Goal: Task Accomplishment & Management: Manage account settings

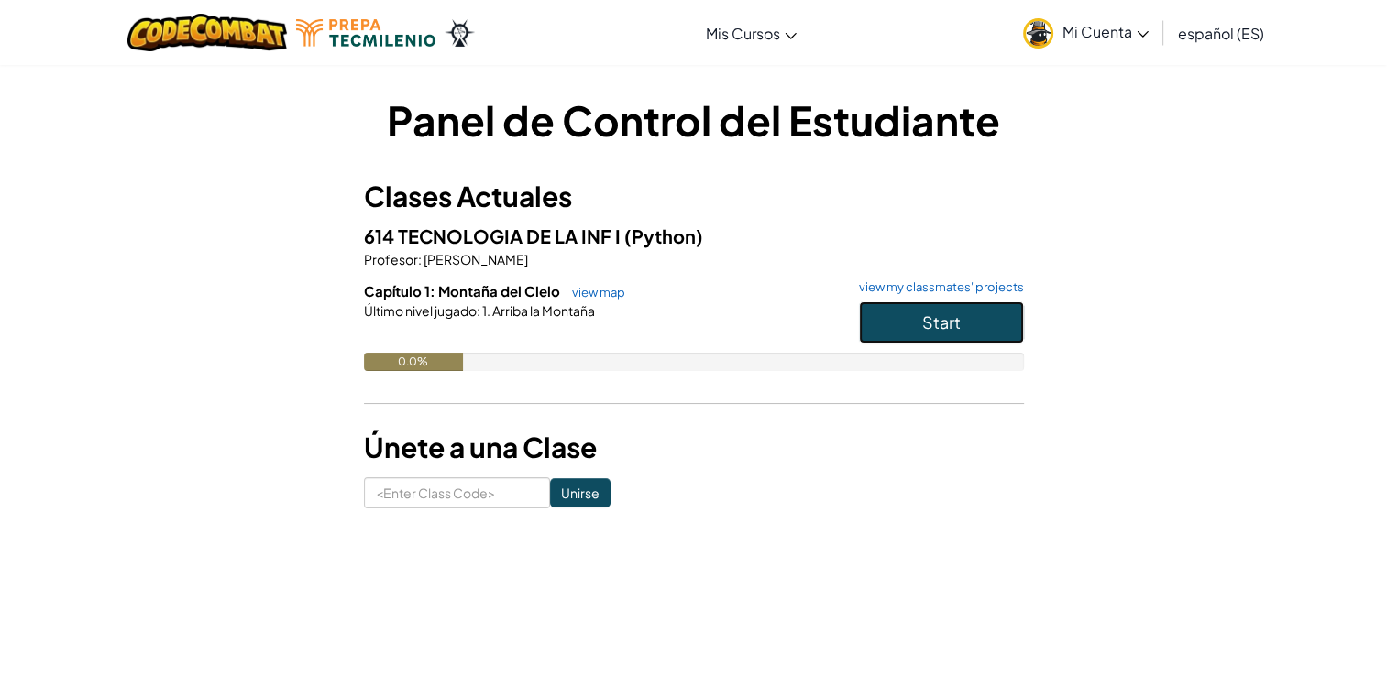
click at [922, 320] on span "Start" at bounding box center [941, 322] width 38 height 21
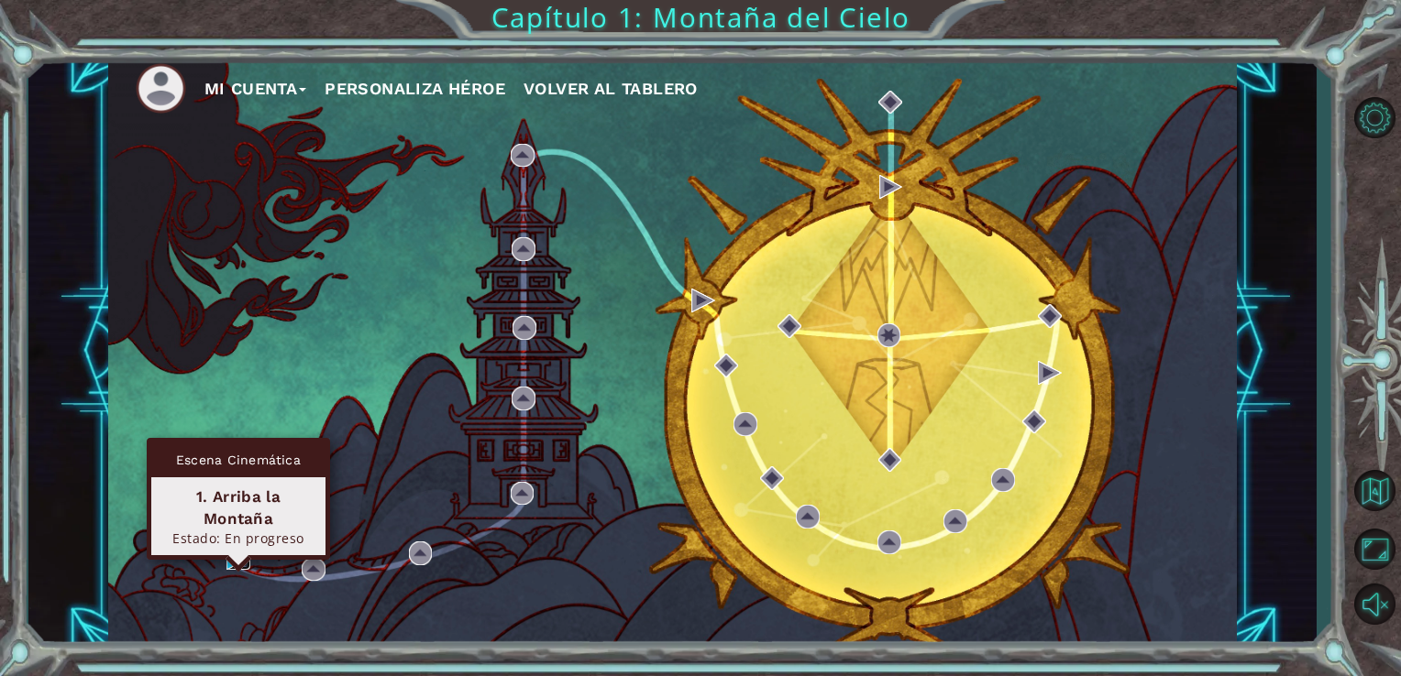
click at [234, 559] on img at bounding box center [238, 558] width 24 height 24
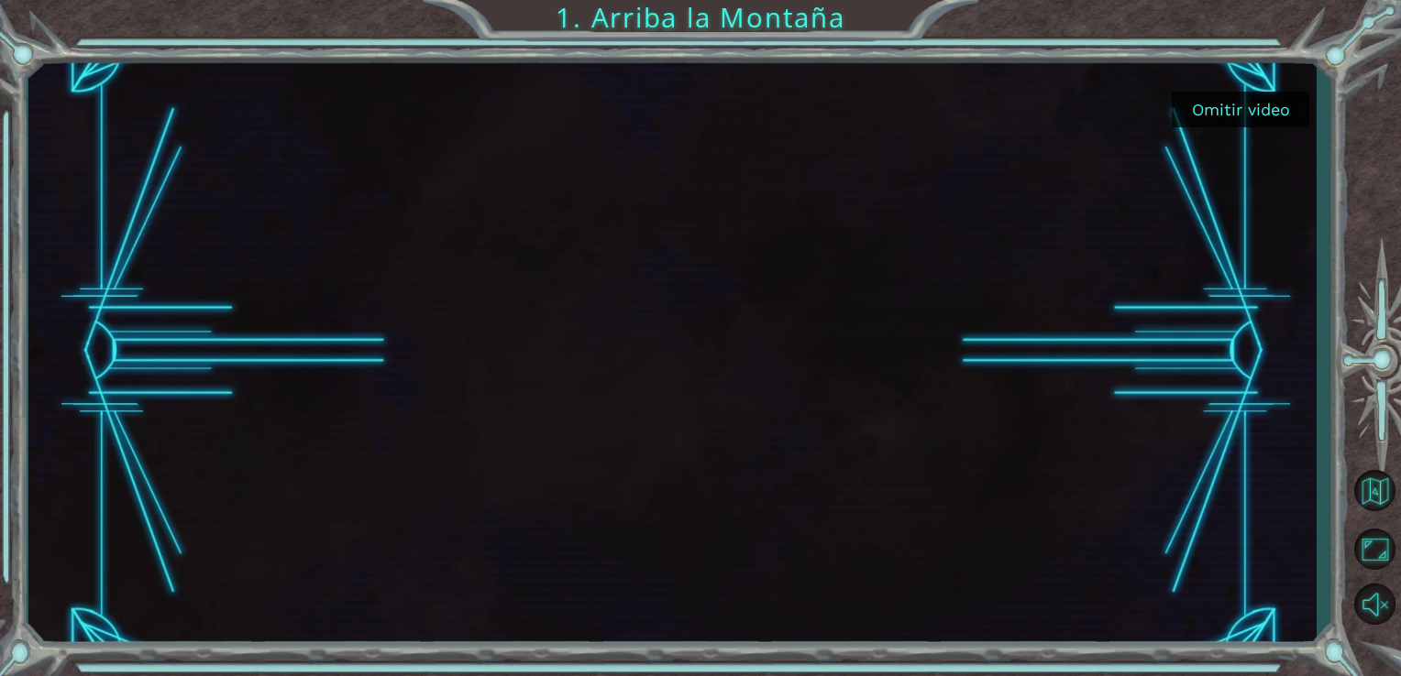
click at [112, 362] on div at bounding box center [672, 351] width 1289 height 595
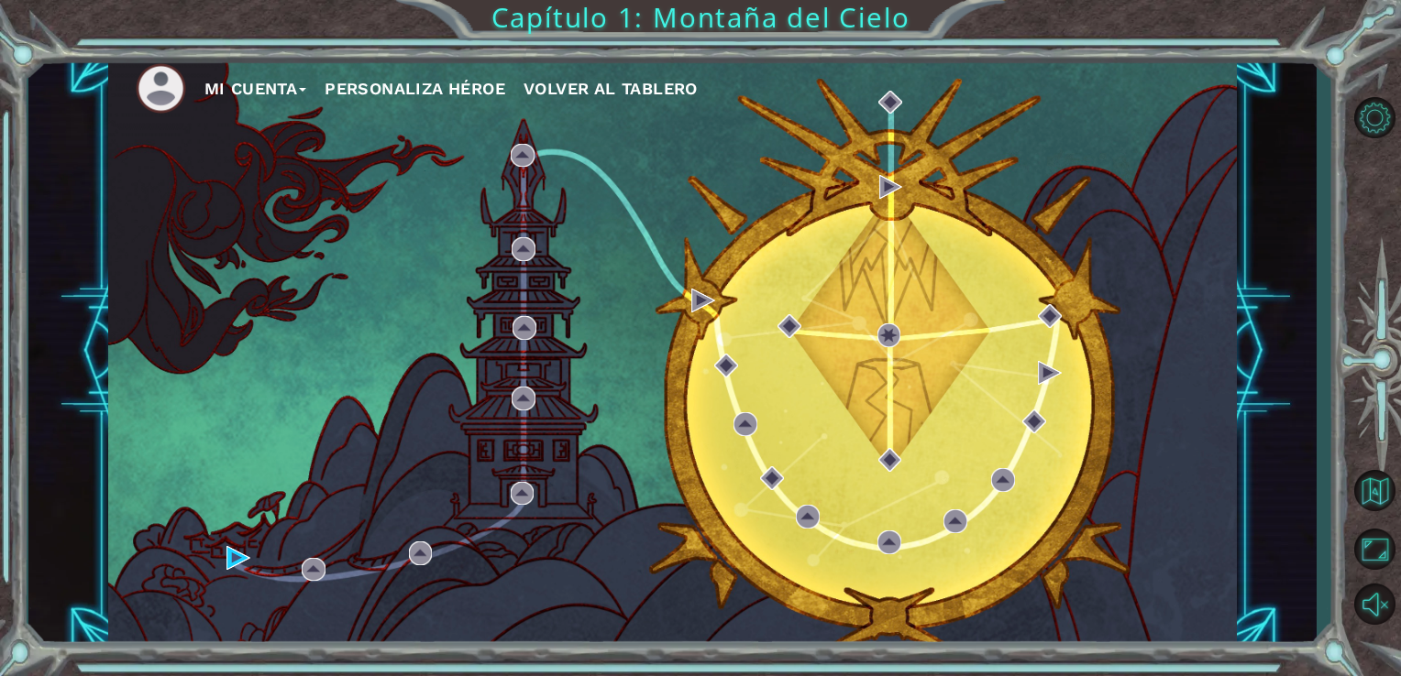
click at [257, 93] on button "Mi Cuenta" at bounding box center [255, 88] width 103 height 27
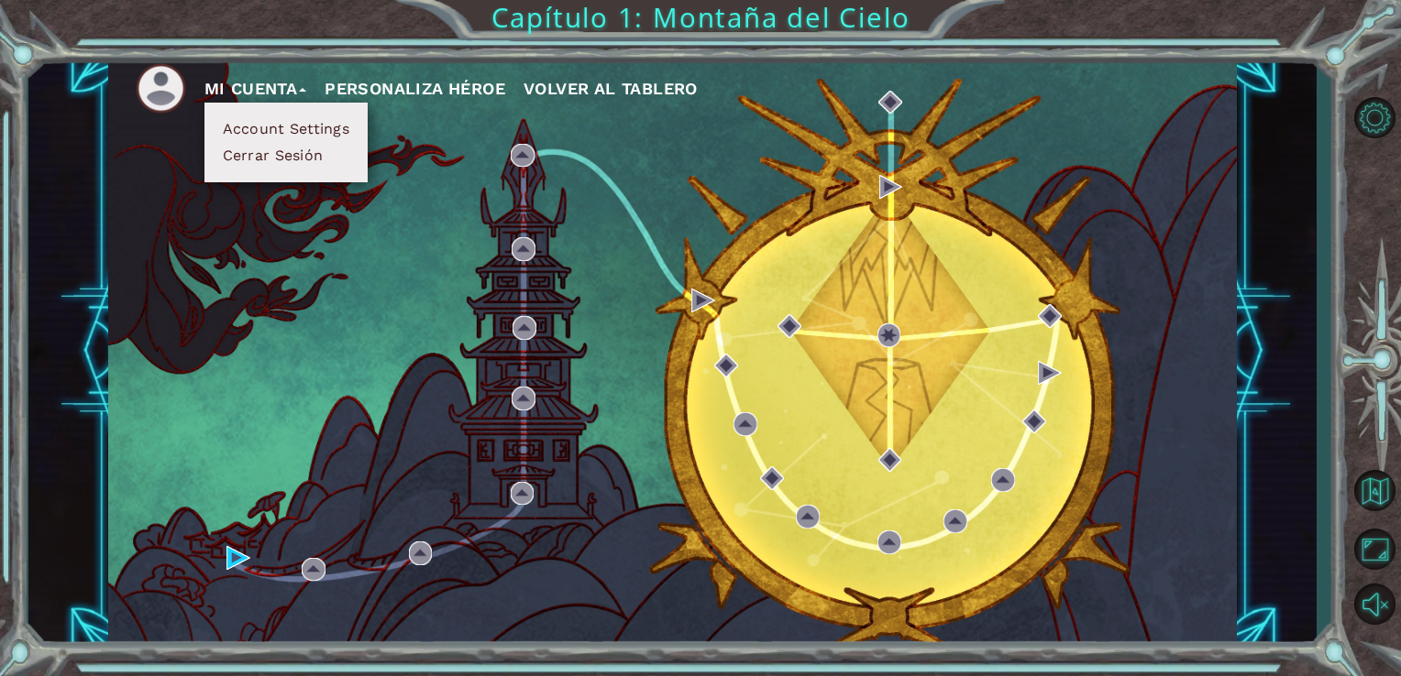
click at [437, 81] on button "Personaliza Héroe" at bounding box center [414, 88] width 181 height 27
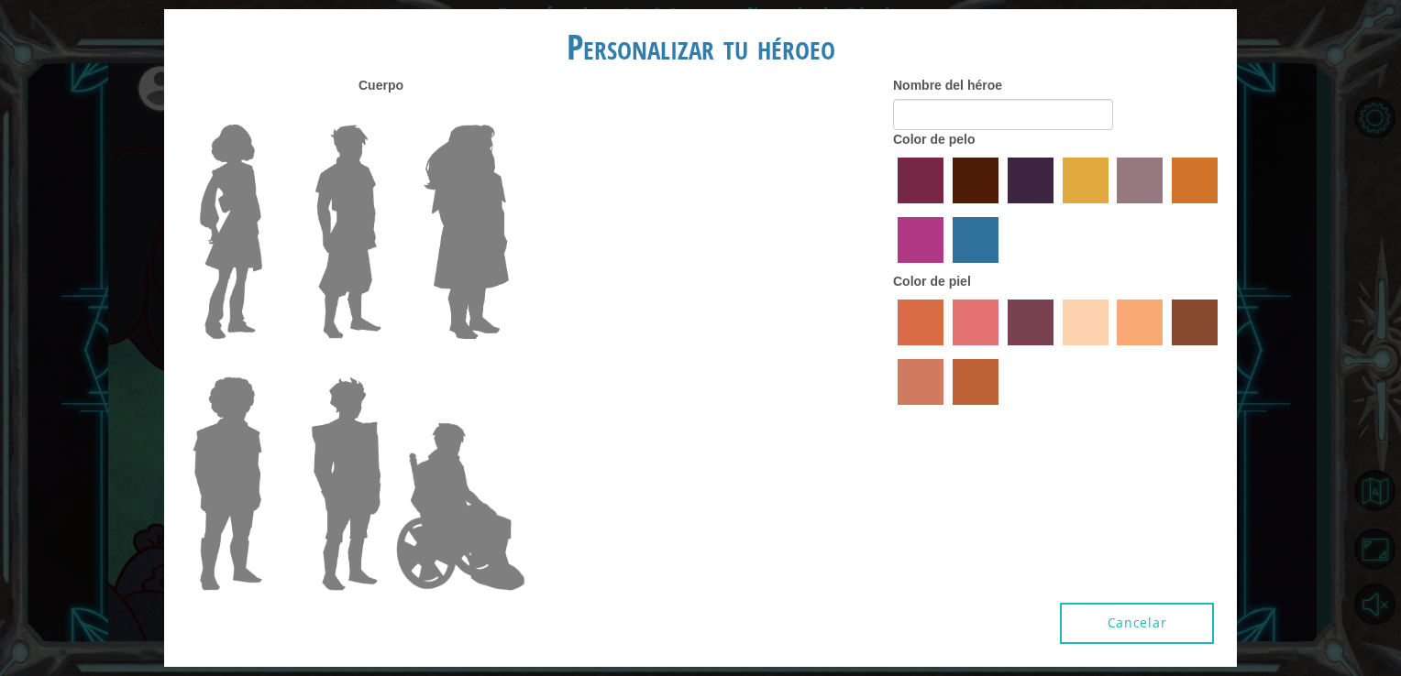
type input "[PERSON_NAME]"
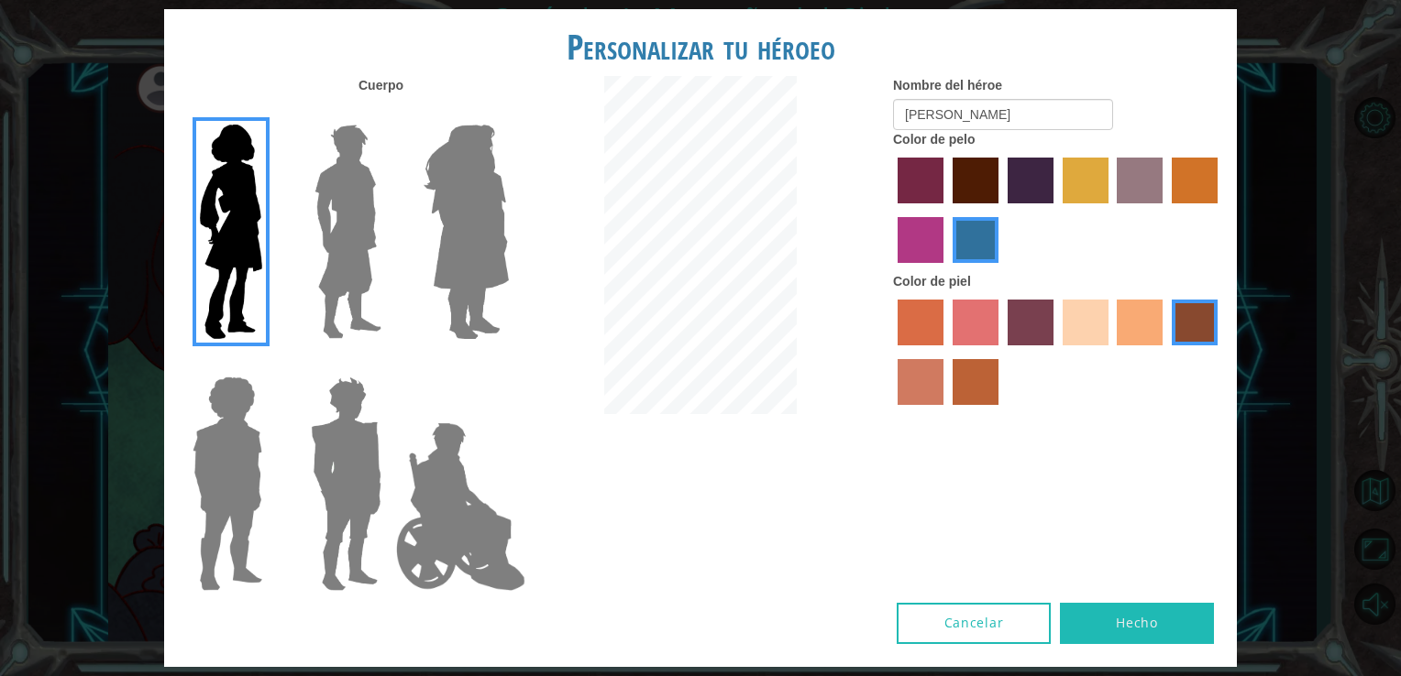
click at [1340, 129] on div "Personalizar tu héroeo [PERSON_NAME] Nombre del héroe [PERSON_NAME] Color de pe…" at bounding box center [700, 338] width 1401 height 676
click at [924, 335] on label "sorbus skin color" at bounding box center [920, 323] width 46 height 46
click at [891, 352] on input "sorbus skin color" at bounding box center [891, 352] width 0 height 0
click at [1199, 306] on label "karma skin color" at bounding box center [1194, 323] width 46 height 46
click at [1165, 352] on input "karma skin color" at bounding box center [1165, 352] width 0 height 0
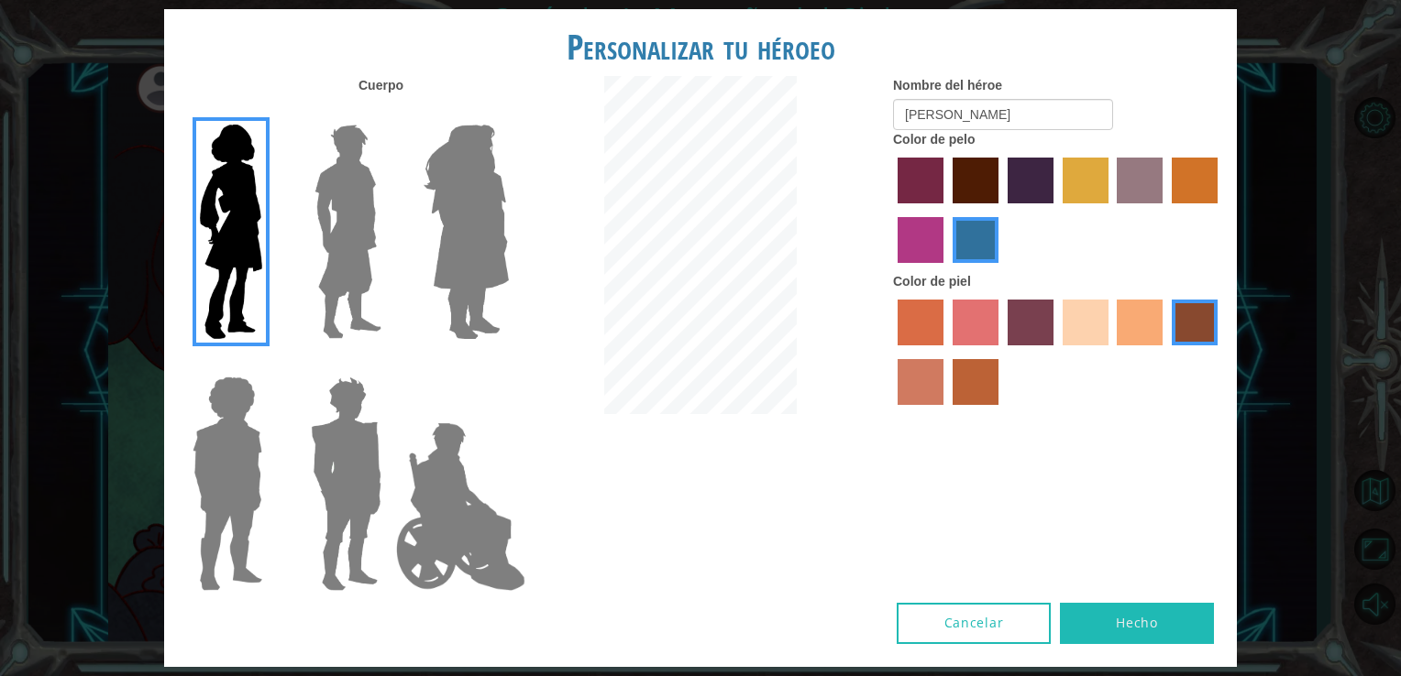
click at [1037, 309] on label "tosca skin color" at bounding box center [1030, 323] width 46 height 46
click at [1001, 352] on input "tosca skin color" at bounding box center [1001, 352] width 0 height 0
click at [1188, 333] on label "karma skin color" at bounding box center [1194, 323] width 46 height 46
click at [1165, 352] on input "karma skin color" at bounding box center [1165, 352] width 0 height 0
click at [1116, 621] on button "Hecho" at bounding box center [1137, 623] width 154 height 41
